Goal: Information Seeking & Learning: Learn about a topic

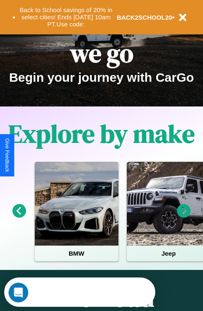
scroll to position [129, 0]
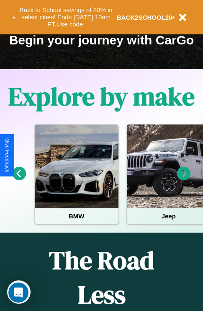
click at [184, 179] on icon at bounding box center [184, 174] width 14 height 14
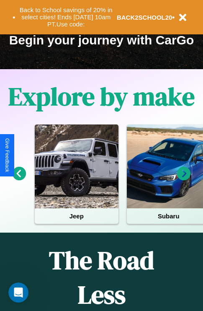
click at [184, 179] on icon at bounding box center [184, 174] width 14 height 14
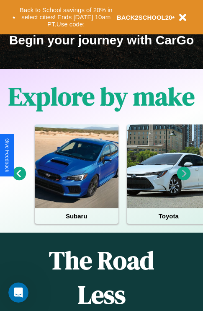
click at [184, 179] on icon at bounding box center [184, 174] width 14 height 14
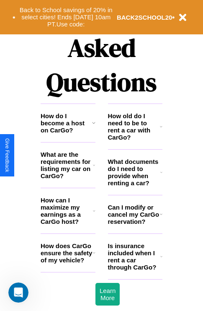
scroll to position [1014, 0]
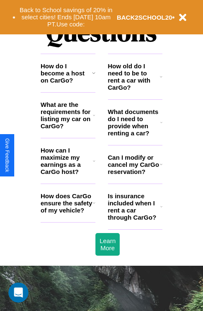
click at [161, 80] on icon at bounding box center [161, 76] width 3 height 7
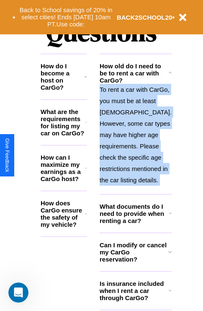
scroll to position [1074, 0]
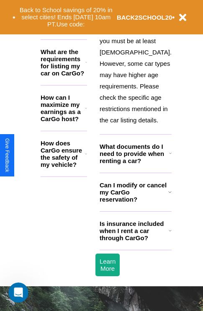
click at [169, 234] on icon at bounding box center [170, 230] width 3 height 7
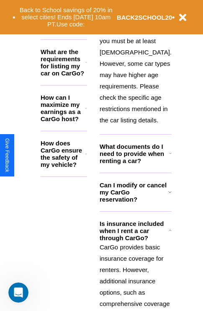
click at [135, 241] on h3 "Is insurance included when I rent a car through CarGo?" at bounding box center [134, 230] width 69 height 21
click at [68, 69] on h3 "What are the requirements for listing my car on CarGo?" at bounding box center [63, 62] width 45 height 28
click at [68, 114] on h3 "How can I maximize my earnings as a CarGo host?" at bounding box center [63, 108] width 44 height 28
